Goal: Task Accomplishment & Management: Use online tool/utility

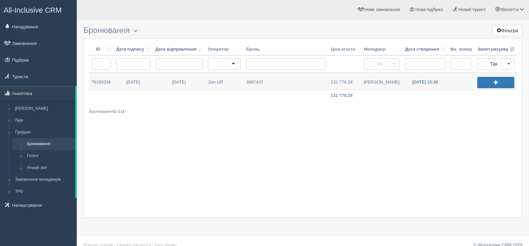
click at [420, 82] on link "11.10.2025 15:38" at bounding box center [424, 81] width 45 height 17
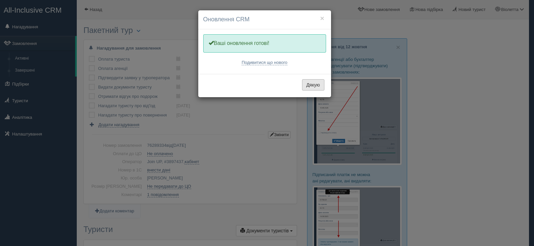
click at [313, 84] on button "Дякую" at bounding box center [313, 84] width 22 height 11
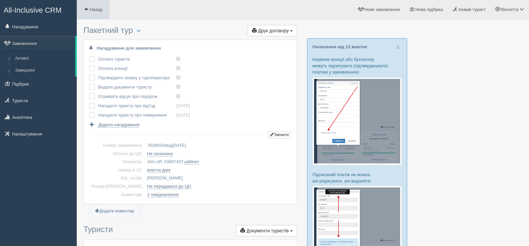
click at [87, 7] on span at bounding box center [86, 9] width 4 height 4
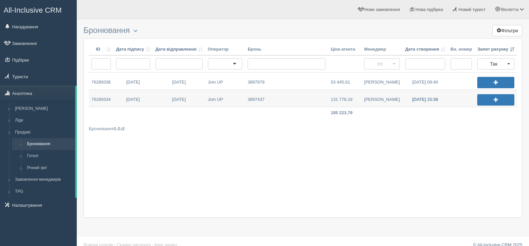
click at [418, 99] on link "[DATE] 15:38" at bounding box center [424, 98] width 45 height 17
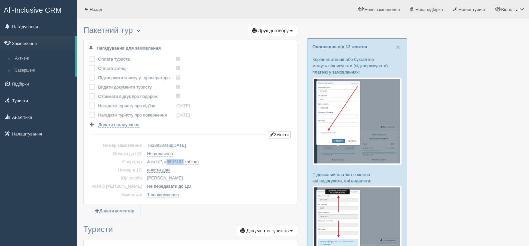
click at [140, 30] on span "button" at bounding box center [138, 31] width 4 height 4
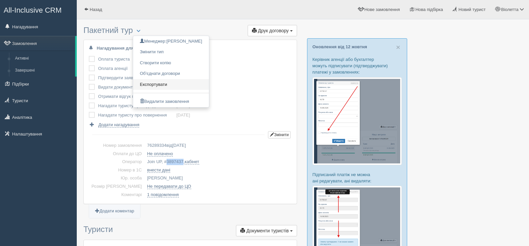
click at [159, 83] on link "Експортувати" at bounding box center [171, 84] width 76 height 11
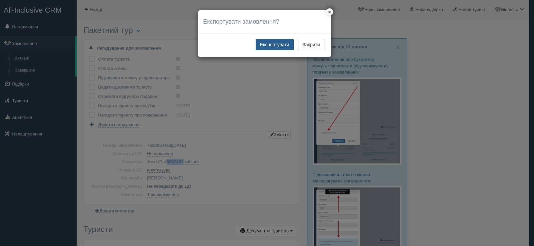
click at [282, 43] on button "Експортувати" at bounding box center [274, 44] width 38 height 11
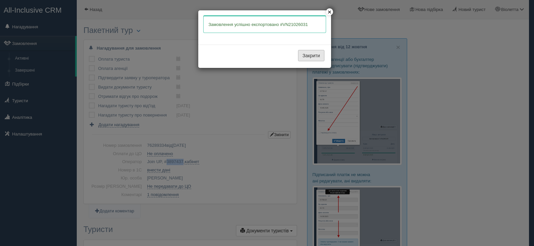
click at [309, 55] on button "Закрити" at bounding box center [311, 55] width 26 height 11
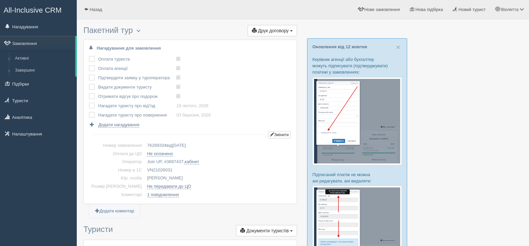
drag, startPoint x: 159, startPoint y: 170, endPoint x: 136, endPoint y: 172, distance: 23.4
click at [144, 172] on td "VN21026031" at bounding box center [217, 170] width 147 height 8
drag, startPoint x: 164, startPoint y: 170, endPoint x: 136, endPoint y: 168, distance: 27.8
click at [144, 168] on td "VN21026031" at bounding box center [217, 170] width 147 height 8
copy td "VN21026031"
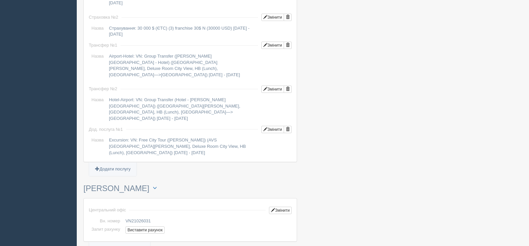
scroll to position [667, 0]
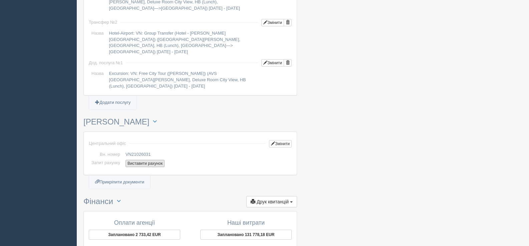
click at [150, 160] on button "Виставити рахунок" at bounding box center [144, 163] width 39 height 7
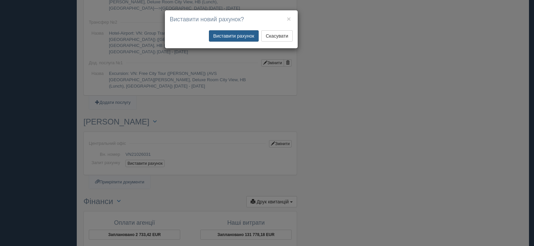
click at [226, 35] on button "Виставити рахунок" at bounding box center [234, 35] width 50 height 11
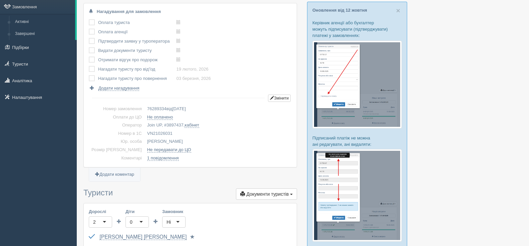
scroll to position [0, 0]
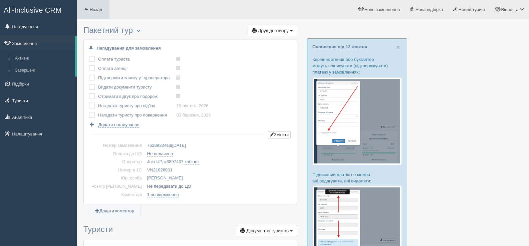
click at [86, 9] on span at bounding box center [86, 9] width 4 height 4
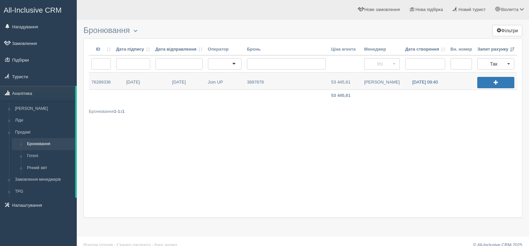
click at [429, 82] on link "13.10.2025 09:40" at bounding box center [424, 81] width 45 height 17
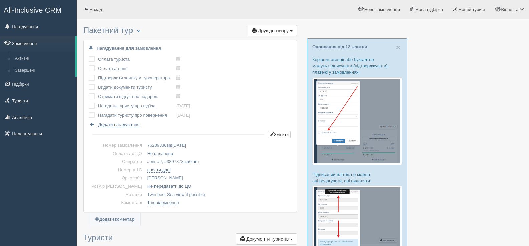
drag, startPoint x: 153, startPoint y: 161, endPoint x: 171, endPoint y: 163, distance: 17.8
click at [171, 163] on td "Join UP, # 3897878 , кабінет" at bounding box center [217, 162] width 147 height 8
copy td "# 3897878"
click at [140, 30] on span "button" at bounding box center [138, 31] width 4 height 4
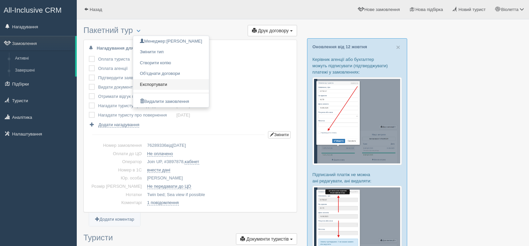
click at [161, 85] on link "Експортувати" at bounding box center [171, 84] width 76 height 11
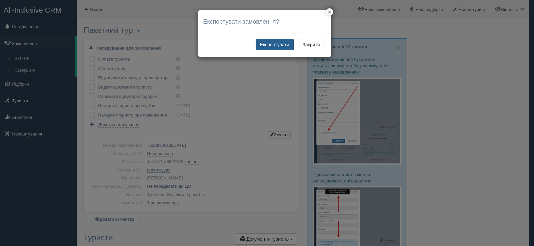
click at [278, 42] on button "Експортувати" at bounding box center [274, 44] width 38 height 11
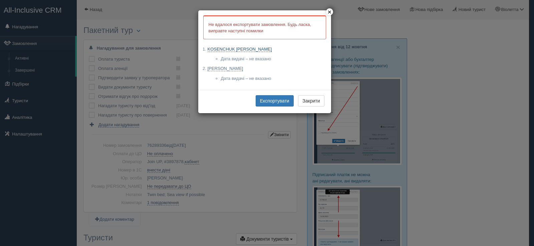
click at [227, 49] on link "KOSENCHUK OLENA" at bounding box center [239, 49] width 64 height 5
click at [225, 69] on link "SYDORENKO SVITLANA" at bounding box center [225, 68] width 36 height 5
click at [268, 101] on button "Експортувати" at bounding box center [274, 100] width 38 height 11
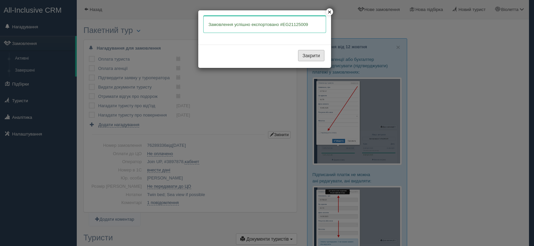
click at [312, 53] on button "Закрити" at bounding box center [311, 55] width 26 height 11
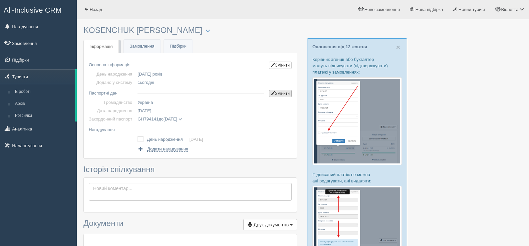
click at [283, 92] on link "Змінити" at bounding box center [280, 93] width 23 height 7
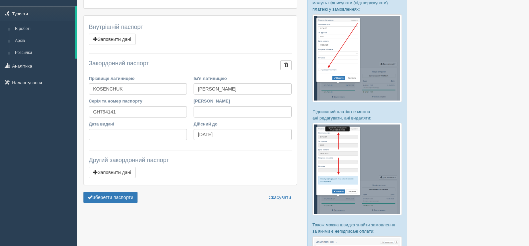
scroll to position [67, 0]
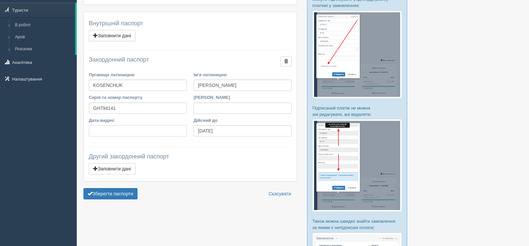
click at [96, 131] on input "Дата видачі" at bounding box center [138, 130] width 98 height 11
type input "[DATE]"
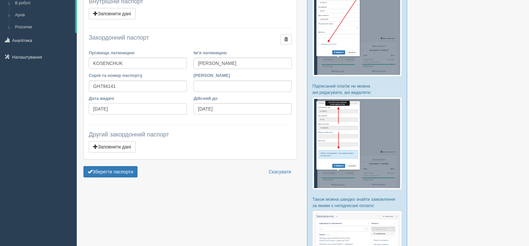
scroll to position [100, 0]
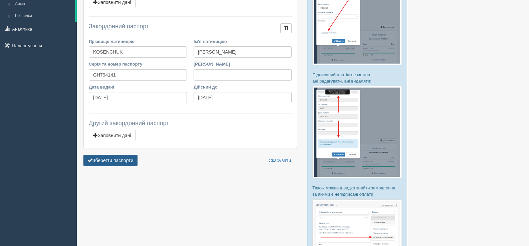
click at [117, 159] on button "Зберегти паспорти" at bounding box center [110, 160] width 54 height 11
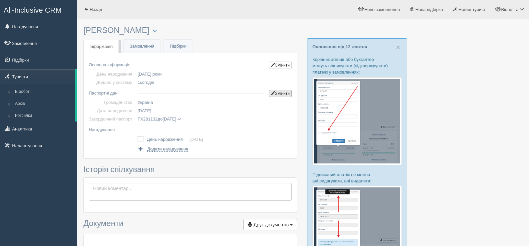
click at [275, 93] on link "Змінити" at bounding box center [280, 93] width 23 height 7
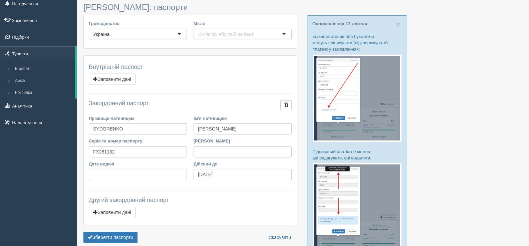
scroll to position [33, 0]
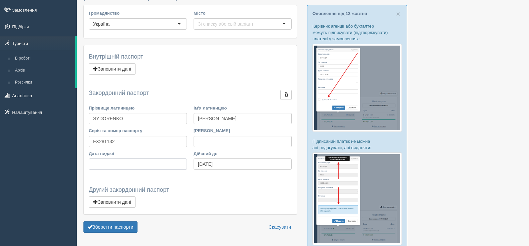
click at [102, 162] on input "Дата видачі" at bounding box center [138, 164] width 98 height 11
type input "30.08.2019"
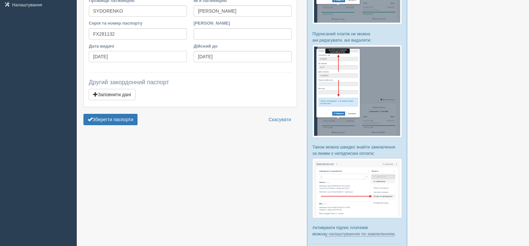
scroll to position [167, 0]
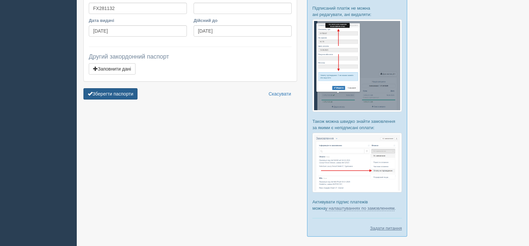
click at [113, 94] on button "Зберегти паспорти" at bounding box center [110, 93] width 54 height 11
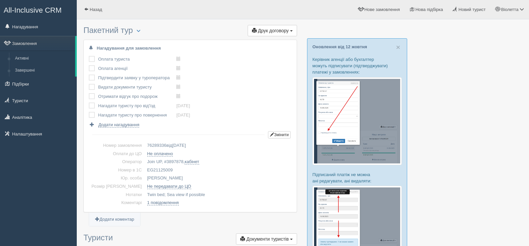
drag, startPoint x: 160, startPoint y: 168, endPoint x: 132, endPoint y: 168, distance: 28.4
click at [132, 168] on tr "Номер в 1С EG21125009" at bounding box center [190, 170] width 203 height 8
copy tr "Номер в 1С EG21125009"
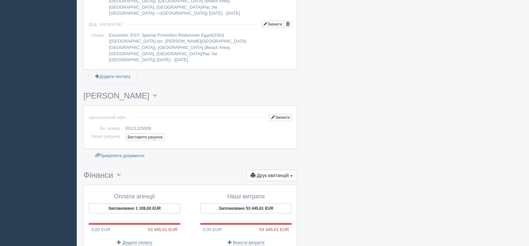
scroll to position [734, 0]
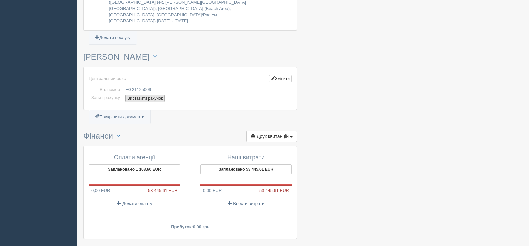
click at [146, 95] on button "Виставити рахунок" at bounding box center [144, 98] width 39 height 7
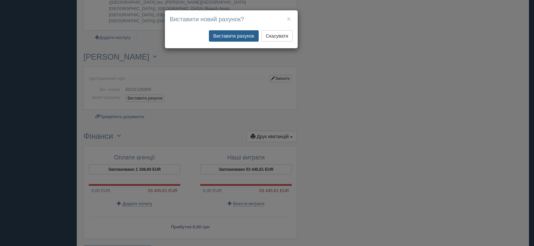
click at [229, 39] on button "Виставити рахунок" at bounding box center [234, 35] width 50 height 11
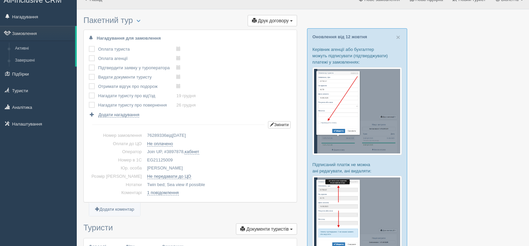
scroll to position [0, 0]
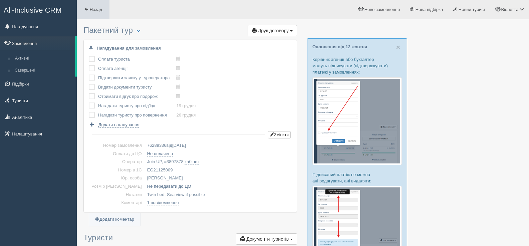
click at [89, 10] on link "Назад" at bounding box center [93, 9] width 33 height 19
